Goal: Book appointment/travel/reservation

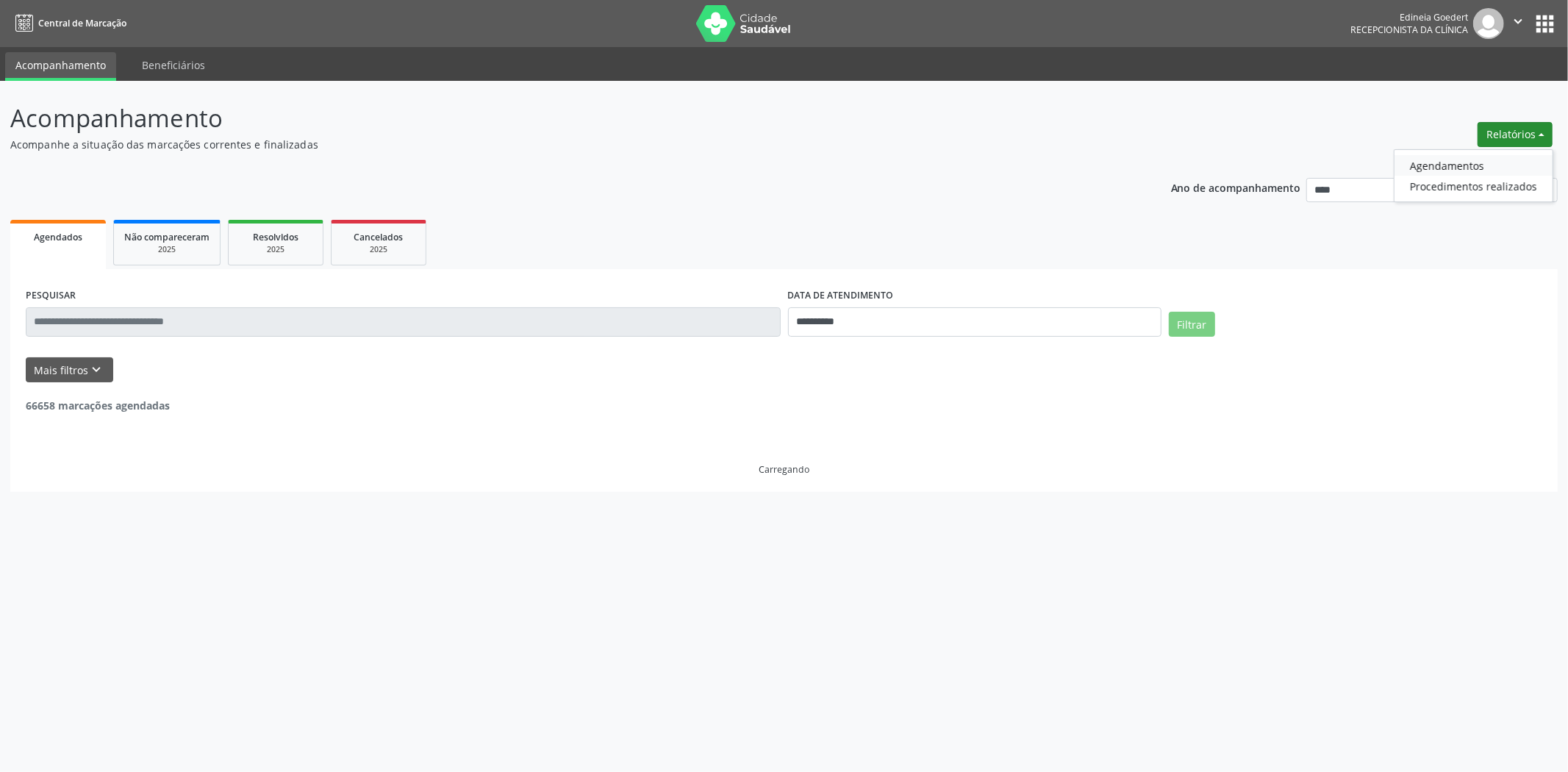
click at [1516, 164] on link "Agendamentos" at bounding box center [1473, 166] width 158 height 21
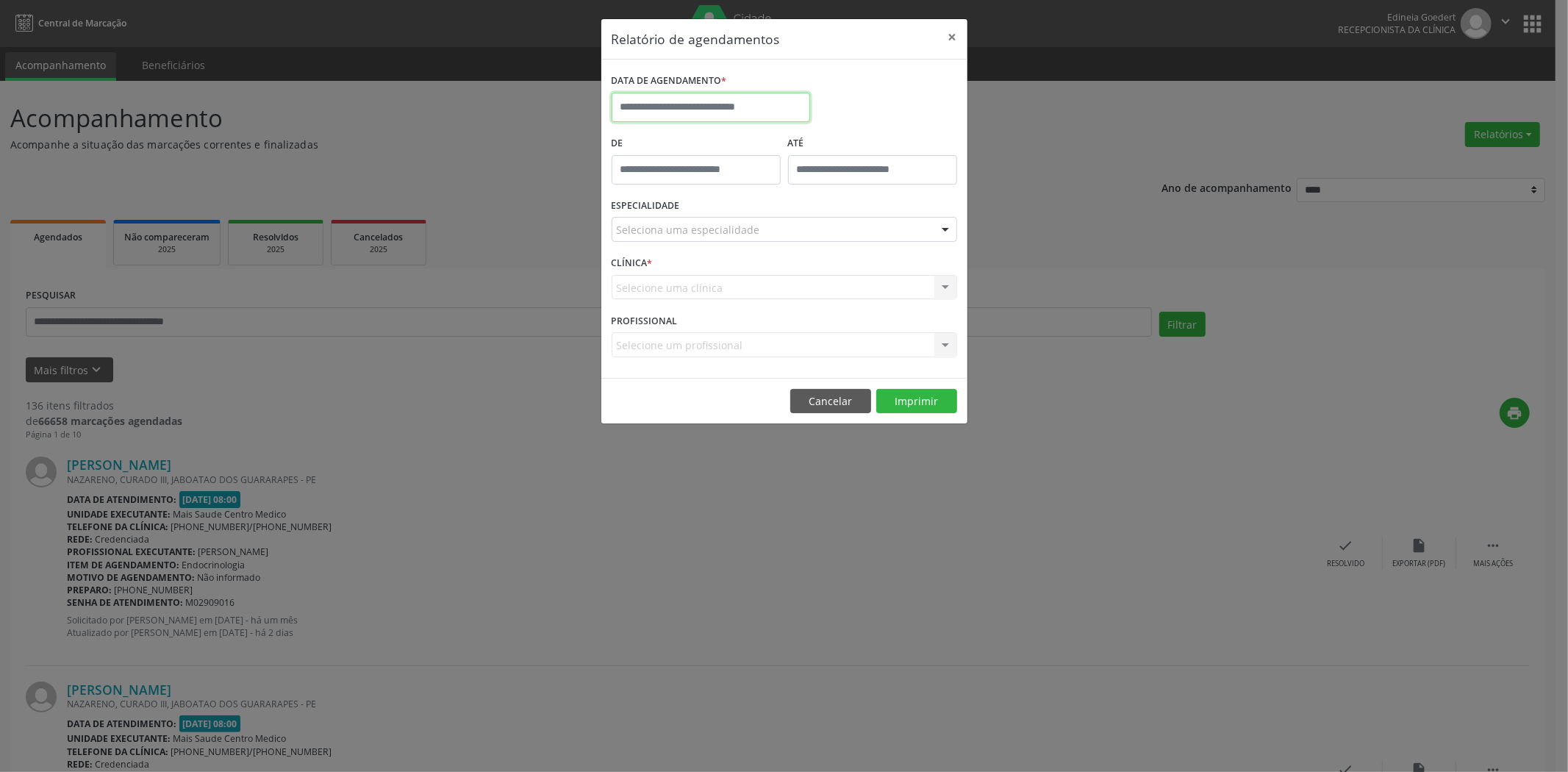
click at [740, 108] on input "text" at bounding box center [711, 107] width 198 height 29
click at [736, 238] on span "15" at bounding box center [725, 242] width 29 height 29
type input "**********"
click at [736, 238] on span "15" at bounding box center [725, 242] width 29 height 29
click at [736, 238] on div "Seleciona uma especialidade" at bounding box center [784, 229] width 345 height 25
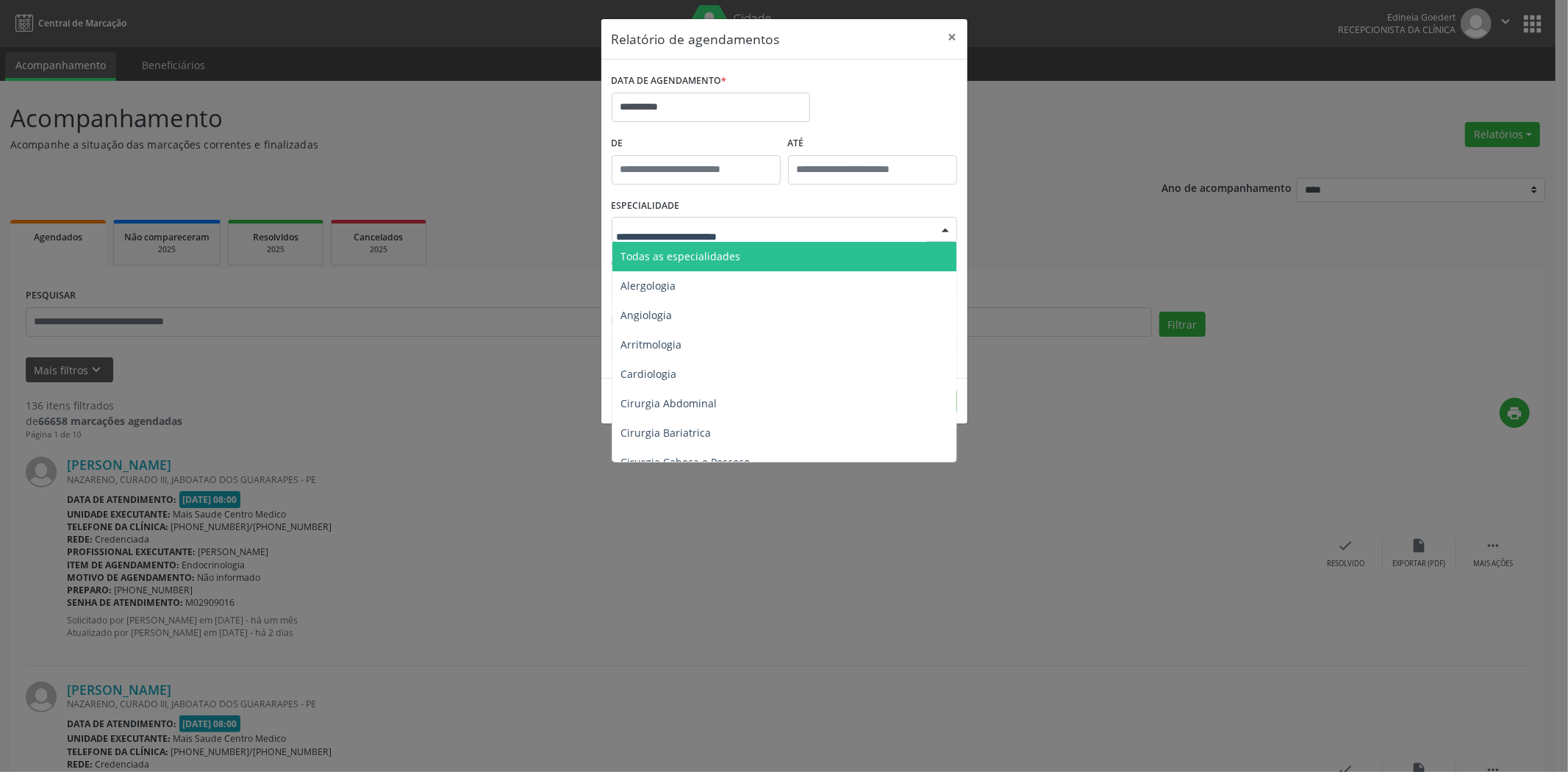
click at [738, 262] on span "Todas as especialidades" at bounding box center [785, 255] width 346 height 29
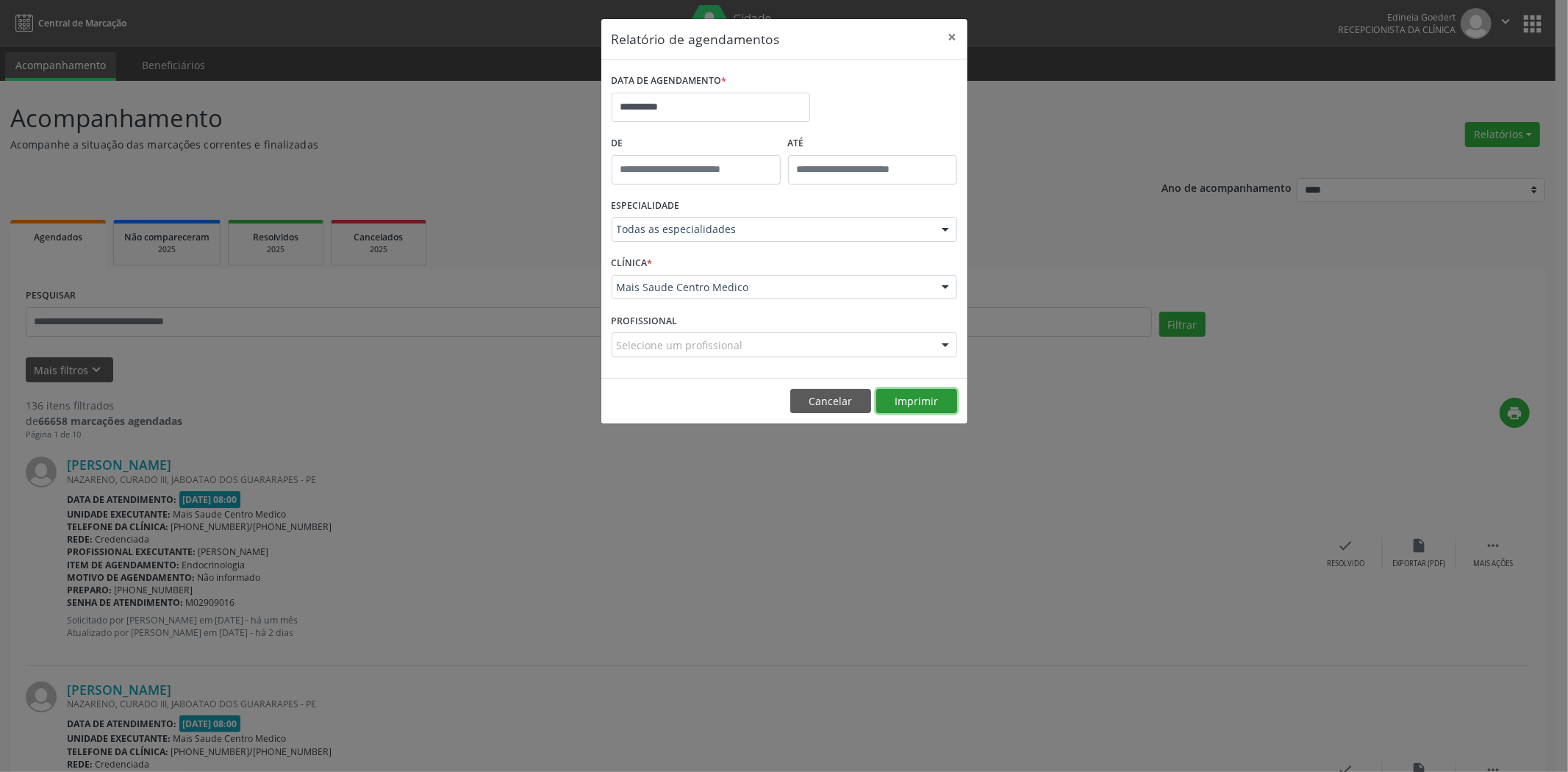
click at [950, 401] on button "Imprimir" at bounding box center [916, 401] width 81 height 25
click at [820, 399] on button "Cancelar" at bounding box center [830, 401] width 81 height 25
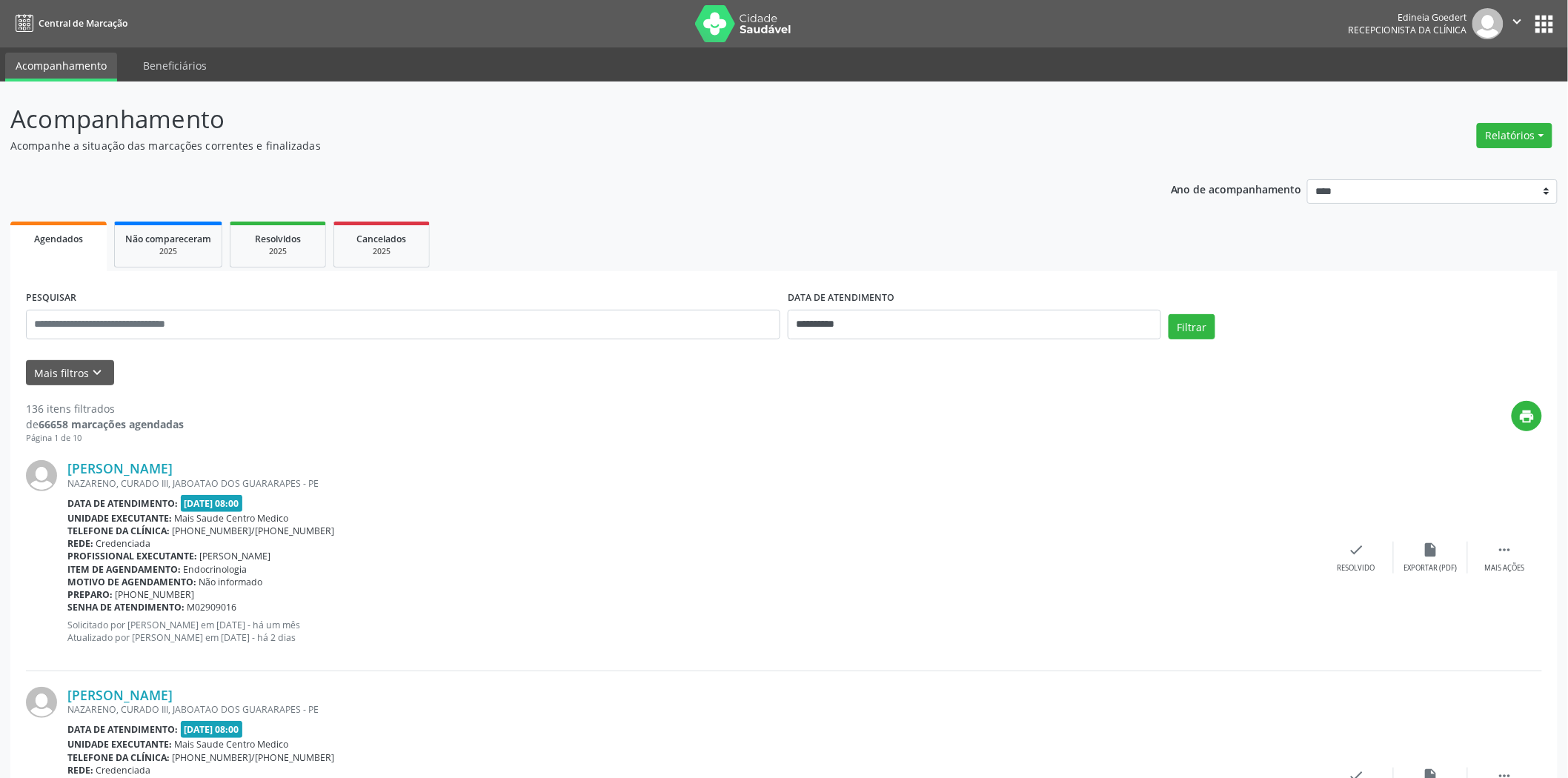
click at [932, 773] on div "Rede: Credenciada" at bounding box center [692, 770] width 1252 height 12
